Goal: Task Accomplishment & Management: Manage account settings

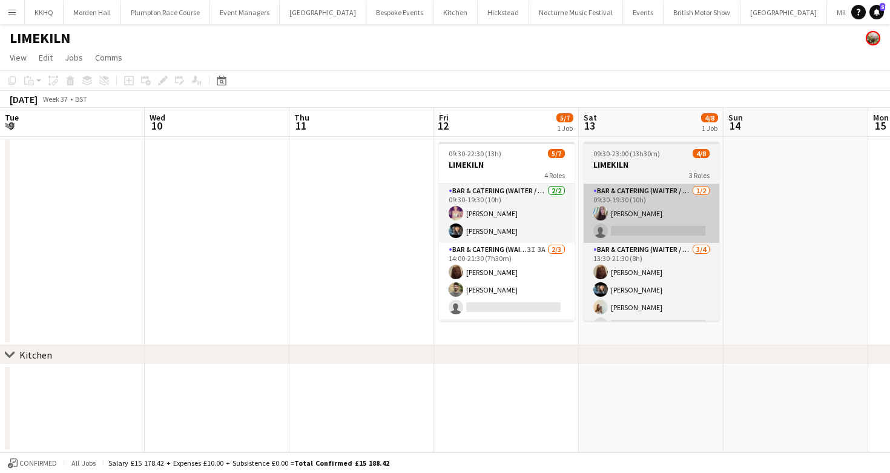
scroll to position [0, 373]
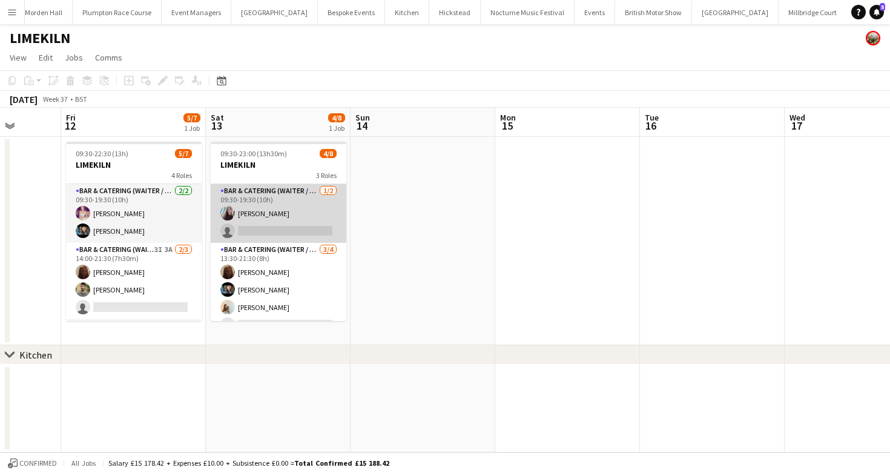
click at [292, 226] on app-card-role "Bar & Catering (Waiter / waitress) [DATE] 09:30-19:30 (10h) [PERSON_NAME] singl…" at bounding box center [279, 213] width 136 height 59
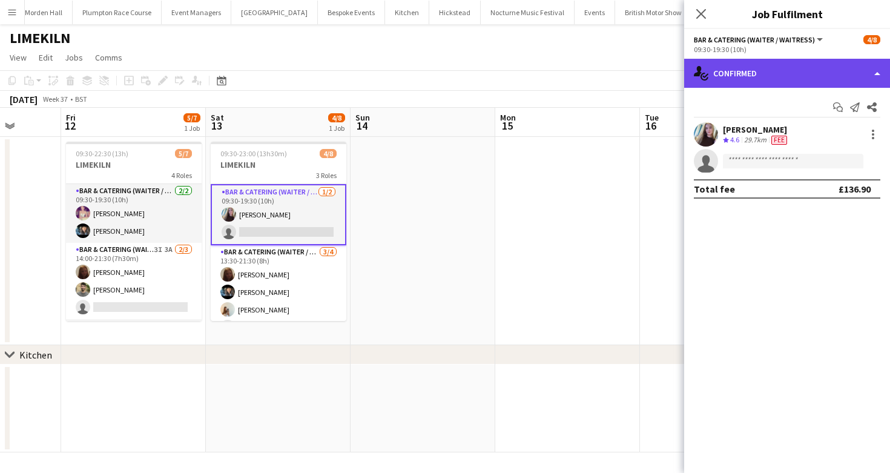
click at [710, 79] on div "single-neutral-actions-check-2 Confirmed" at bounding box center [787, 73] width 206 height 29
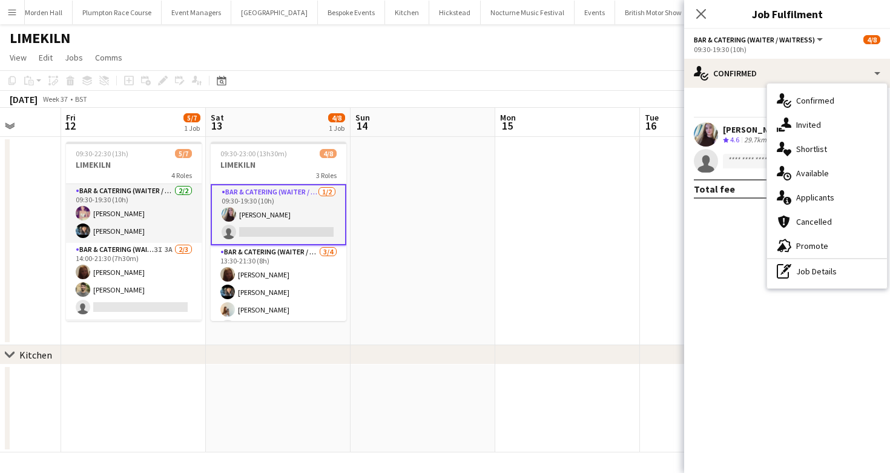
click at [833, 265] on div "pen-write Job Details" at bounding box center [827, 271] width 120 height 24
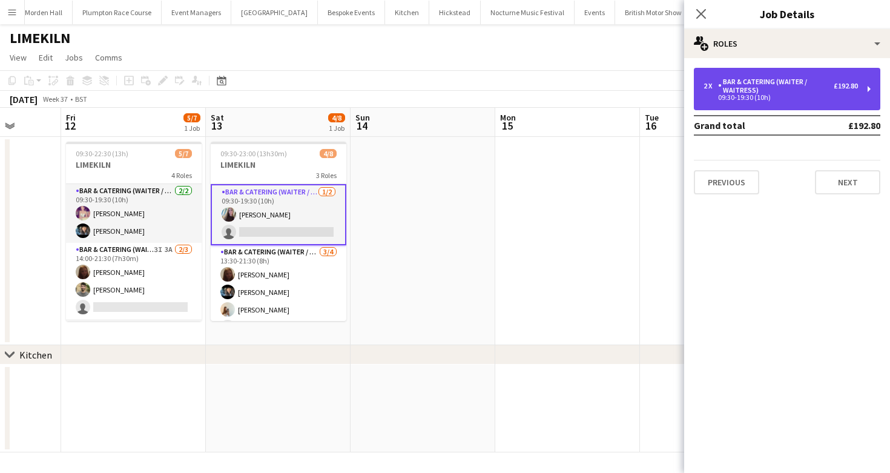
click at [753, 90] on div "Bar & Catering (Waiter / waitress)" at bounding box center [776, 85] width 116 height 17
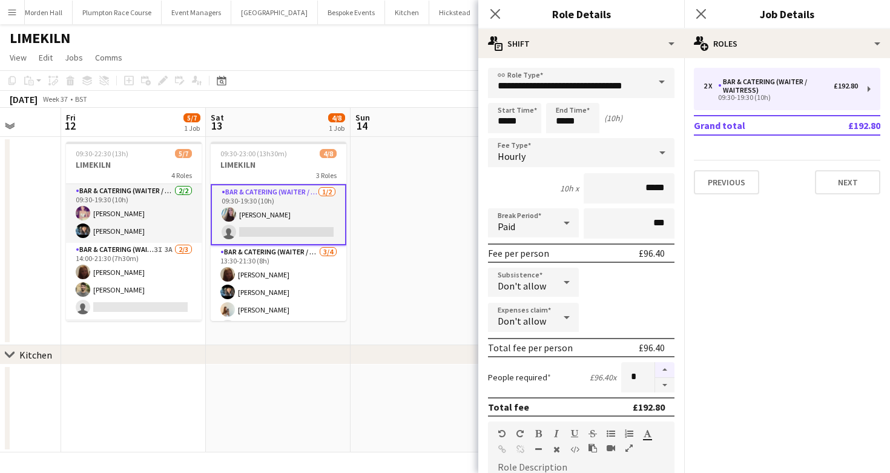
click at [667, 374] on button "button" at bounding box center [664, 370] width 19 height 16
type input "*"
click at [375, 31] on div "LIMEKILN" at bounding box center [445, 35] width 890 height 23
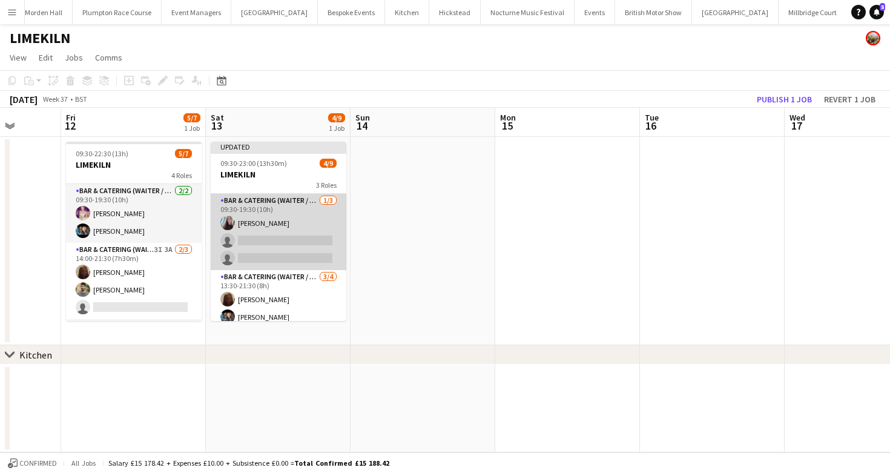
click at [287, 246] on app-card-role "Bar & Catering (Waiter / waitress) [DATE] 09:30-19:30 (10h) [PERSON_NAME] singl…" at bounding box center [279, 232] width 136 height 76
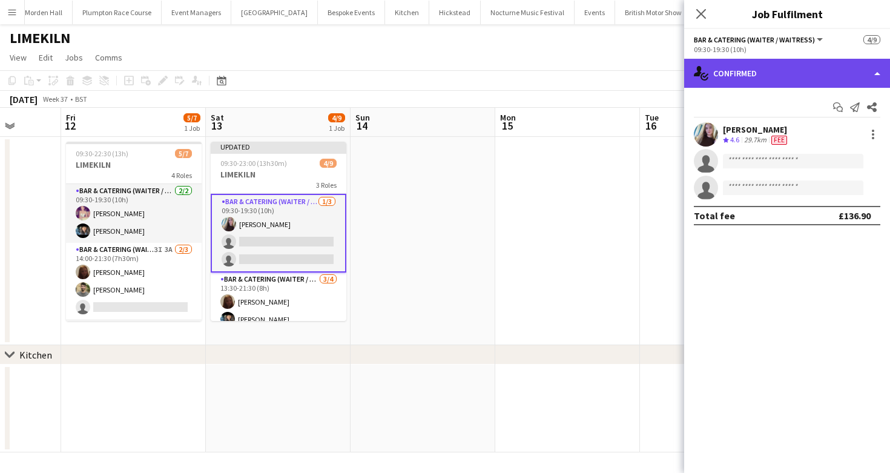
click at [815, 84] on div "single-neutral-actions-check-2 Confirmed" at bounding box center [787, 73] width 206 height 29
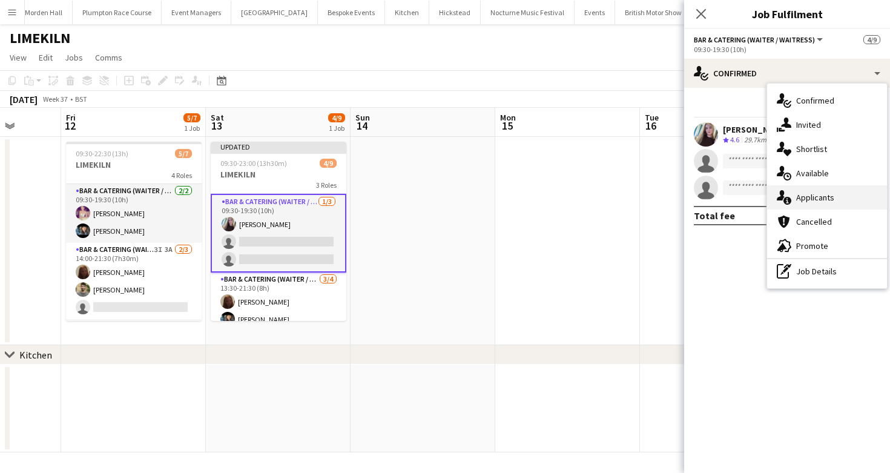
click at [842, 201] on div "single-neutral-actions-information Applicants" at bounding box center [827, 197] width 120 height 24
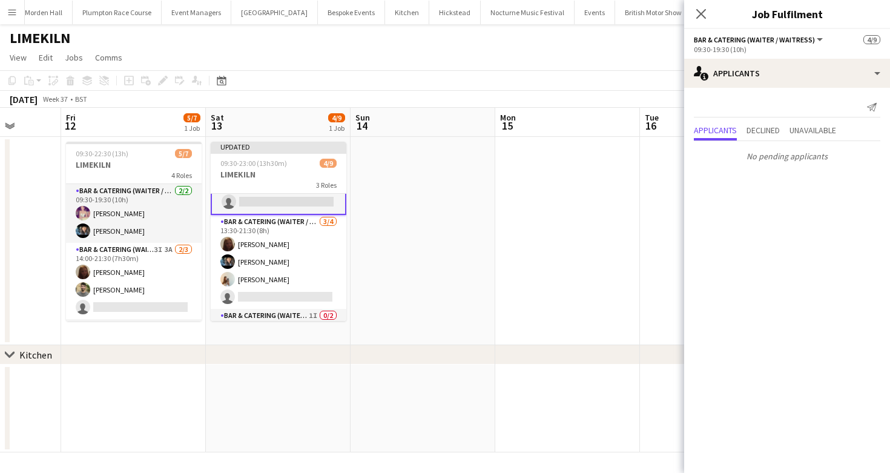
click at [296, 238] on app-card-role "Bar & Catering (Waiter / waitress) [DATE] 13:30-21:30 (8h) Maddie Leader [PERSO…" at bounding box center [279, 262] width 136 height 94
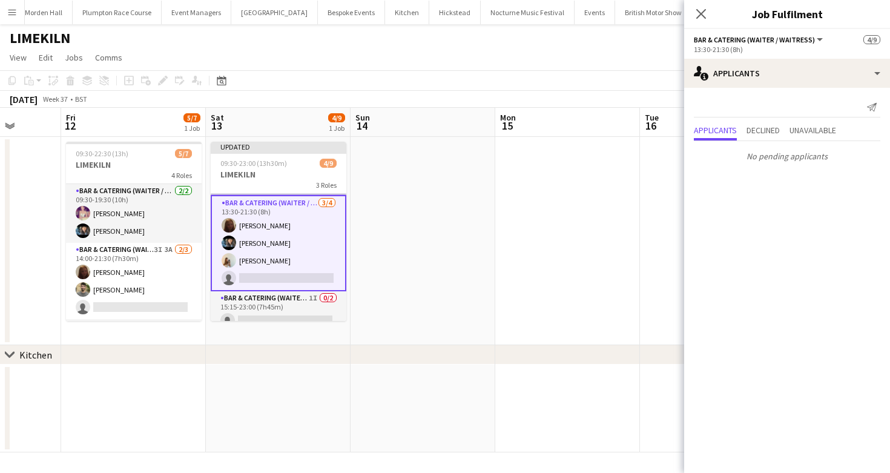
scroll to position [104, 0]
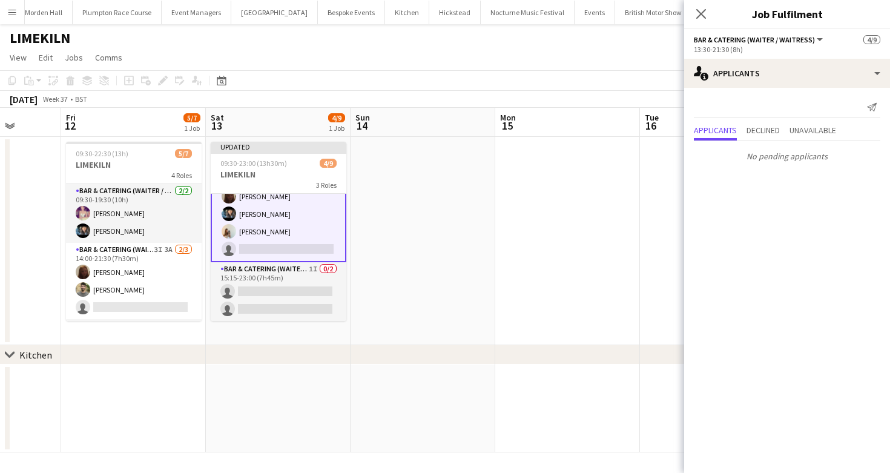
click at [433, 97] on div "[DATE] Week 37 • BST Publish 1 job Revert 1 job" at bounding box center [445, 99] width 890 height 17
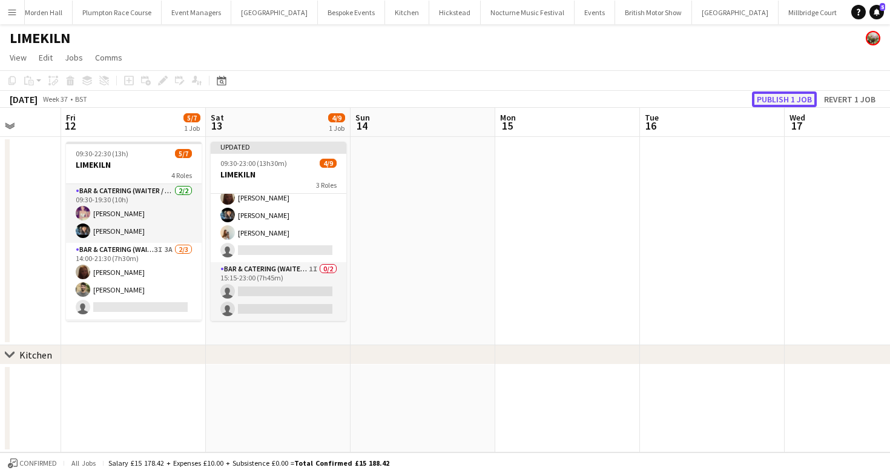
click at [790, 100] on button "Publish 1 job" at bounding box center [784, 99] width 65 height 16
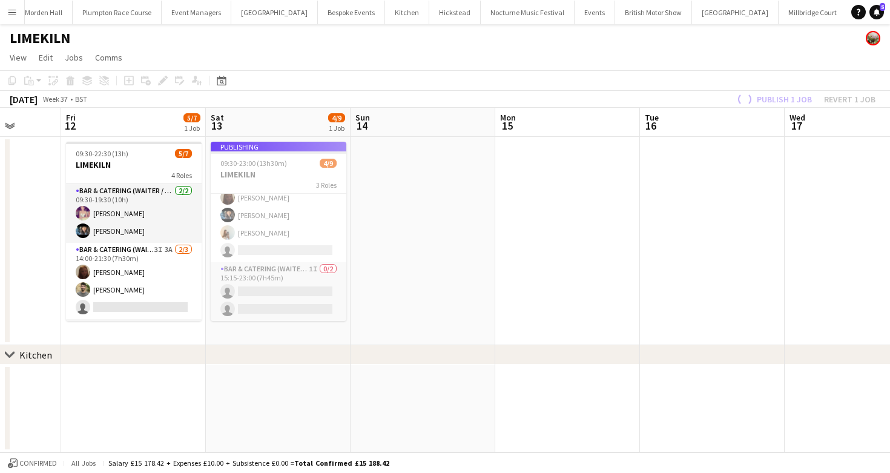
scroll to position [92, 0]
